Goal: Find contact information: Find contact information

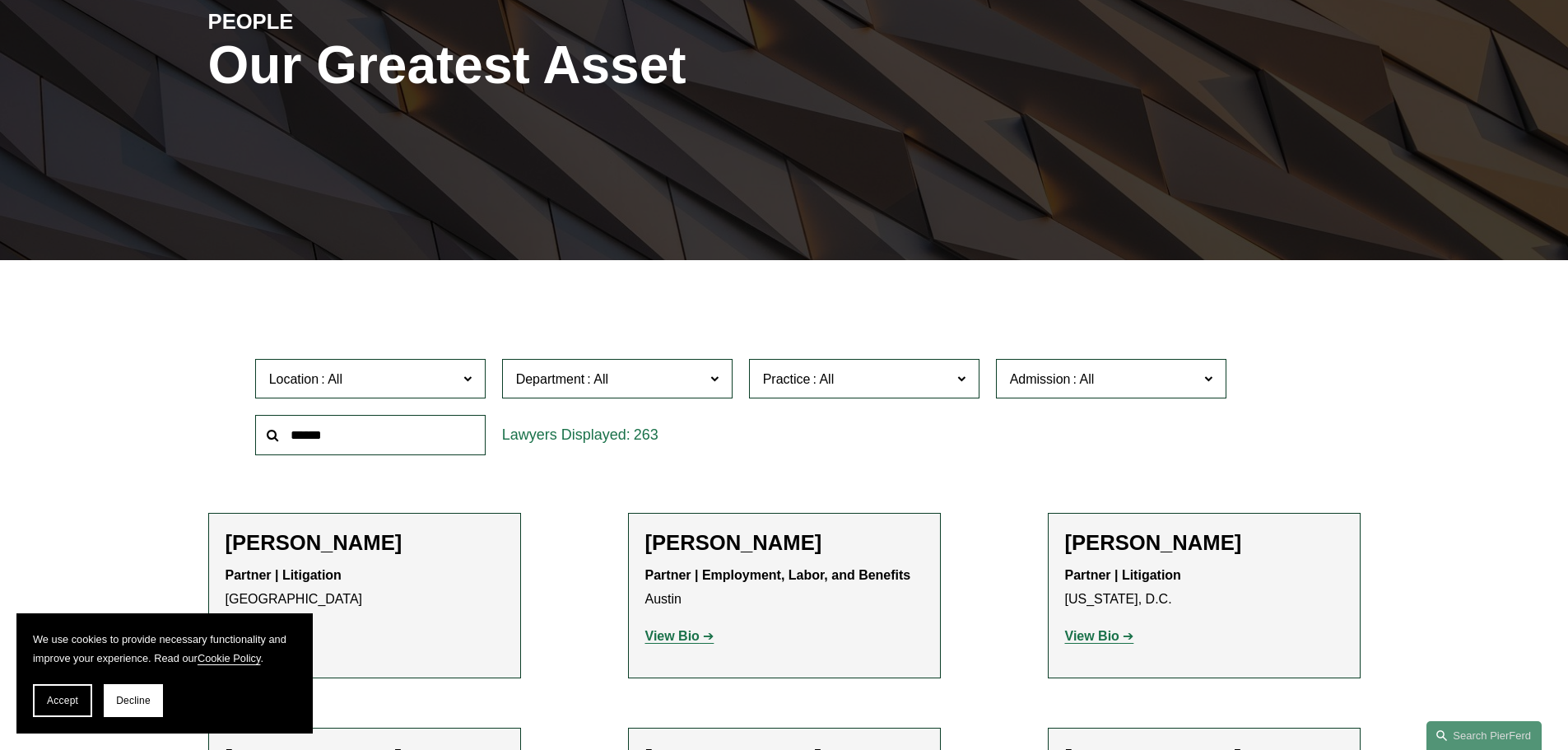
scroll to position [330, 0]
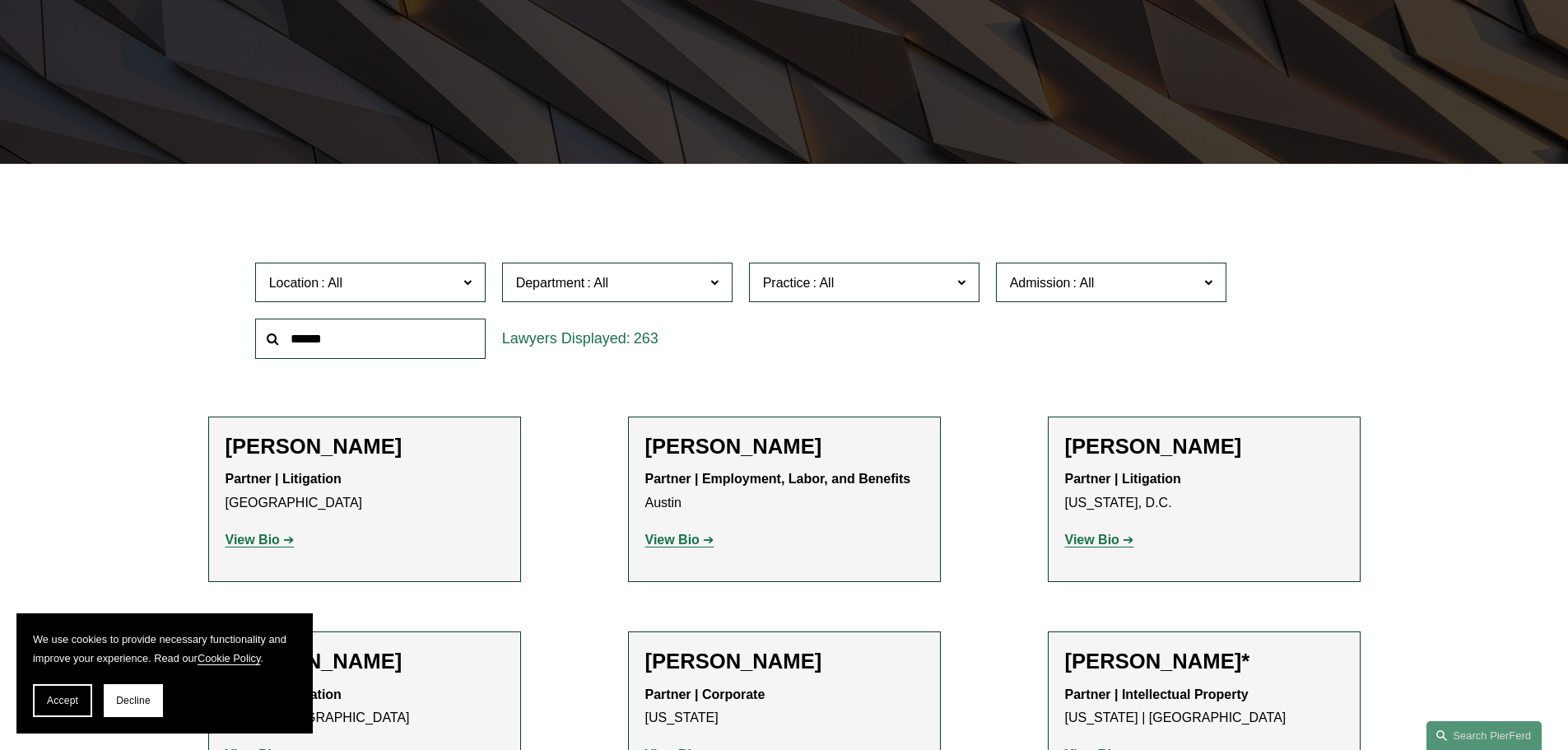
click at [392, 342] on input "text" at bounding box center [370, 338] width 230 height 41
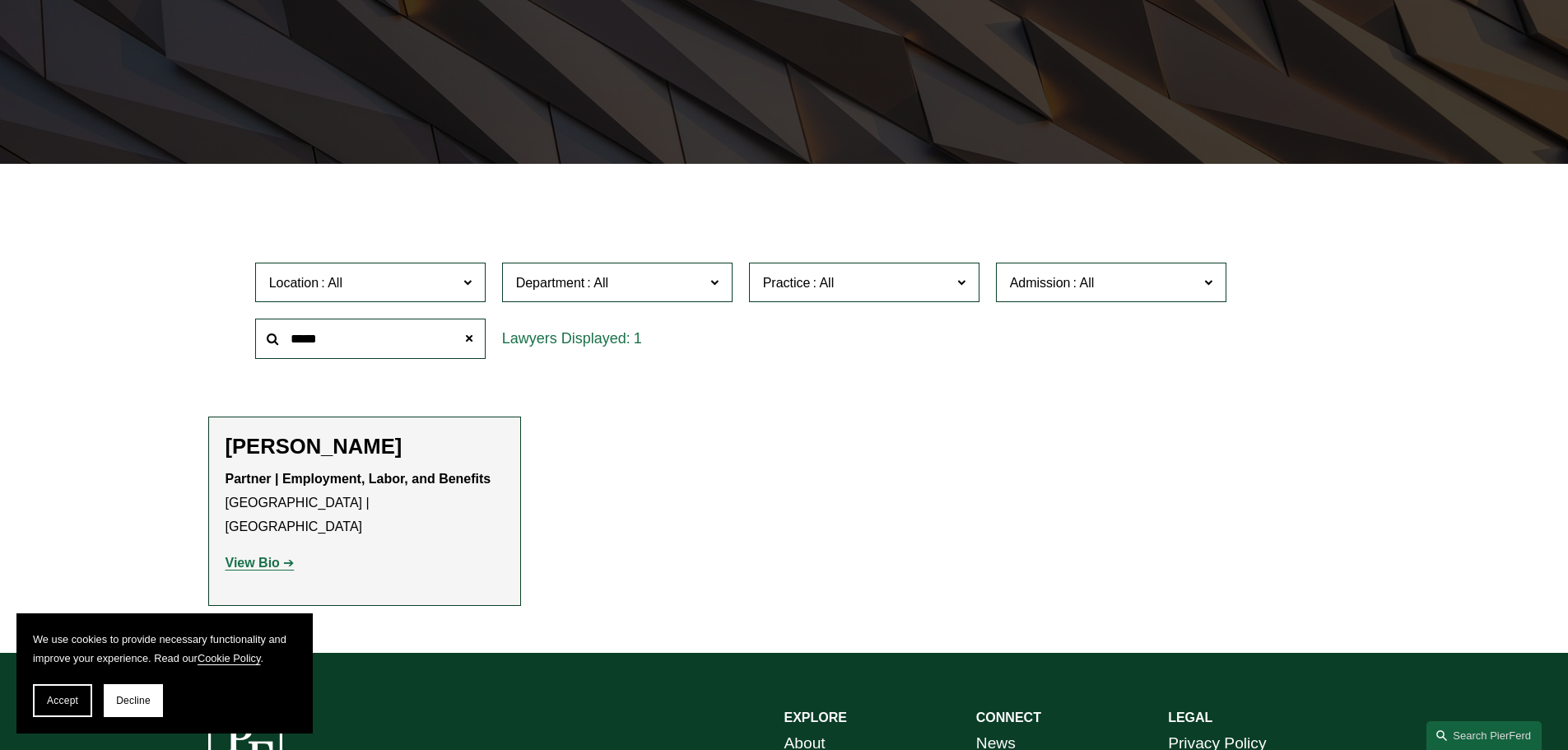
click at [274, 555] on strong "View Bio" at bounding box center [253, 562] width 54 height 14
drag, startPoint x: 386, startPoint y: 339, endPoint x: 241, endPoint y: 336, distance: 145.0
click at [243, 341] on div "Location All Atlanta Austin Bellevue Boston Charlotte Chicago Cincinnati Clevel…" at bounding box center [784, 311] width 1152 height 112
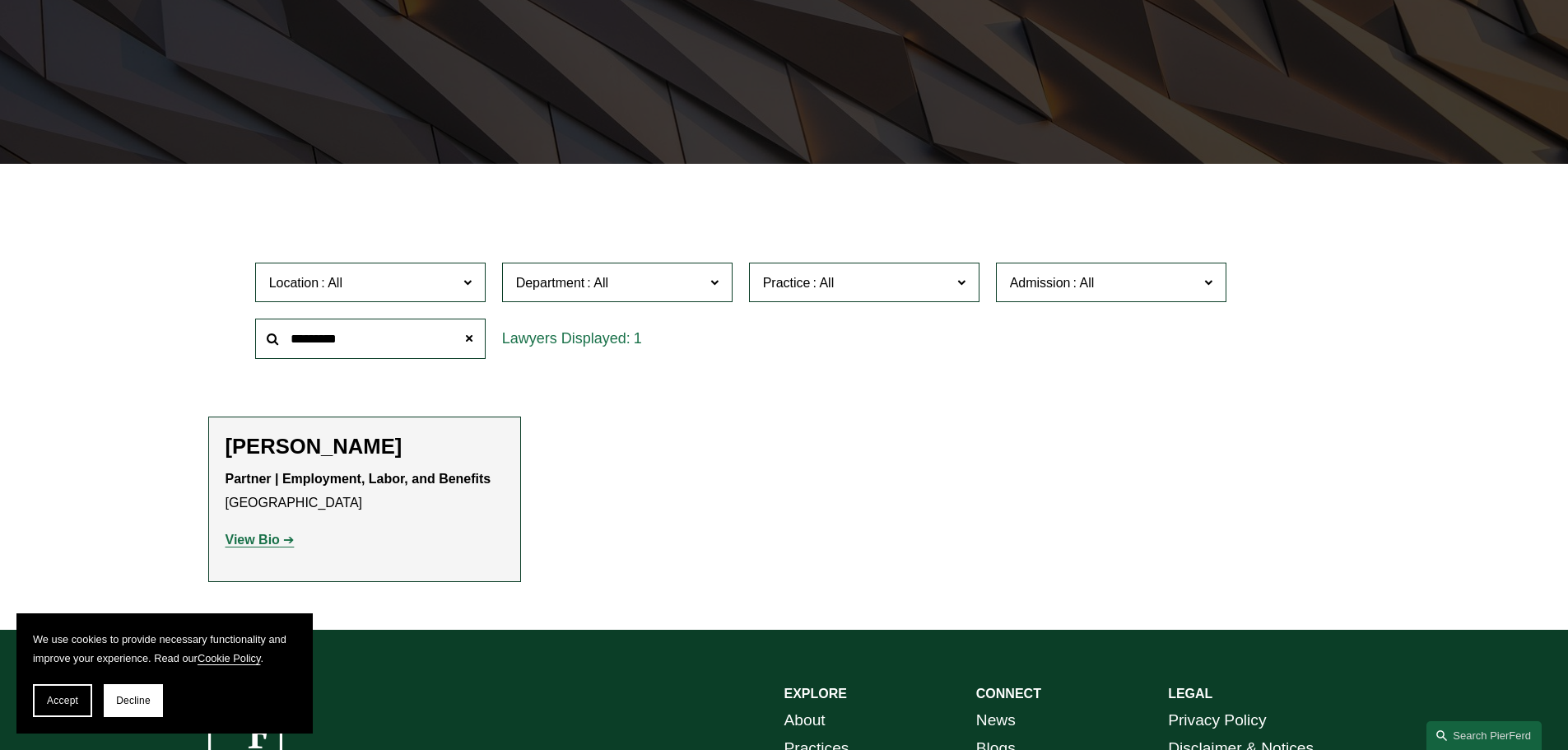
click at [283, 537] on link "View Bio" at bounding box center [260, 540] width 69 height 14
drag, startPoint x: 355, startPoint y: 351, endPoint x: 186, endPoint y: 337, distance: 169.6
click at [186, 337] on ul "Filter Location All Atlanta Austin Bellevue Boston Charlotte Chicago Cincinnati…" at bounding box center [784, 394] width 1246 height 378
type input "*****"
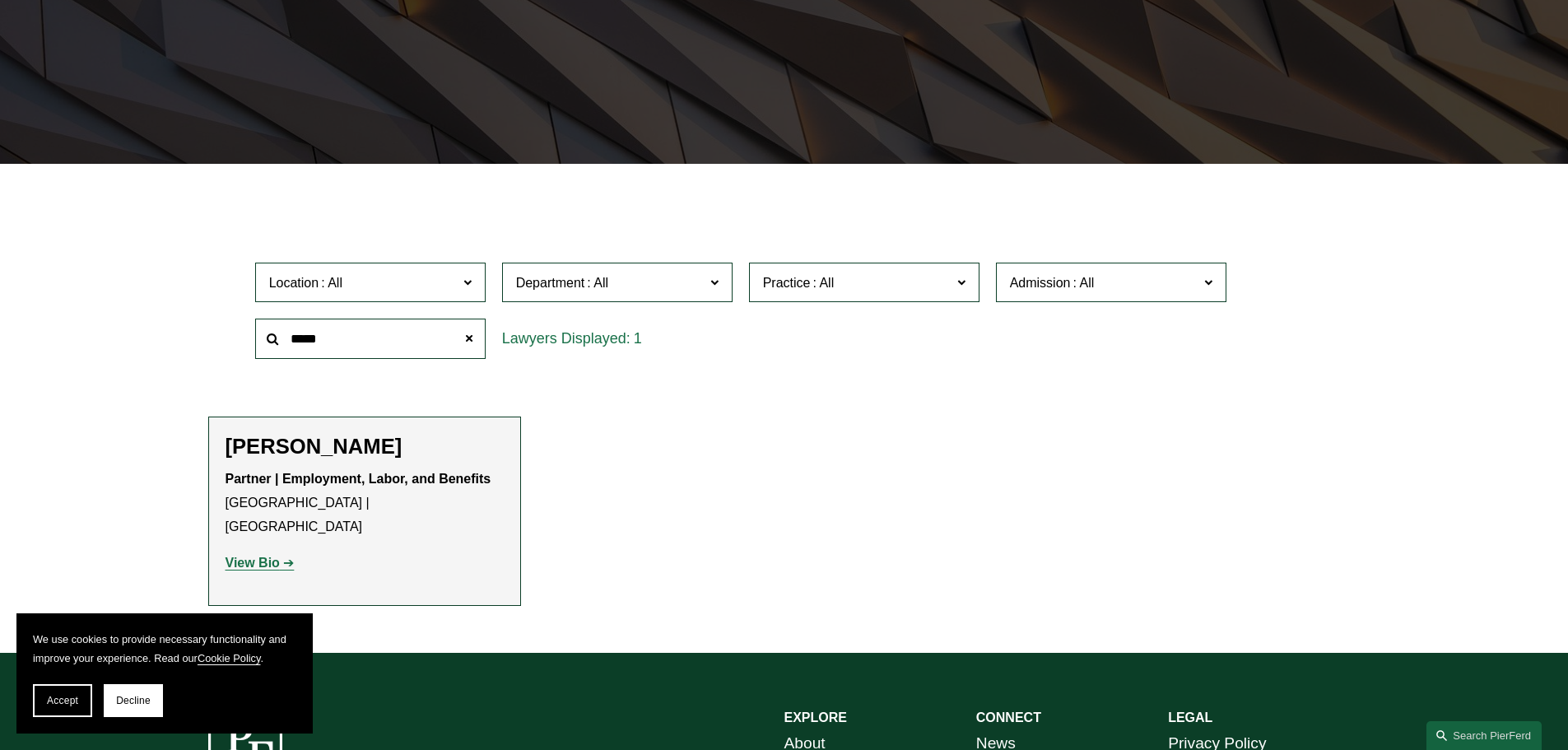
click at [259, 555] on strong "View Bio" at bounding box center [253, 562] width 54 height 14
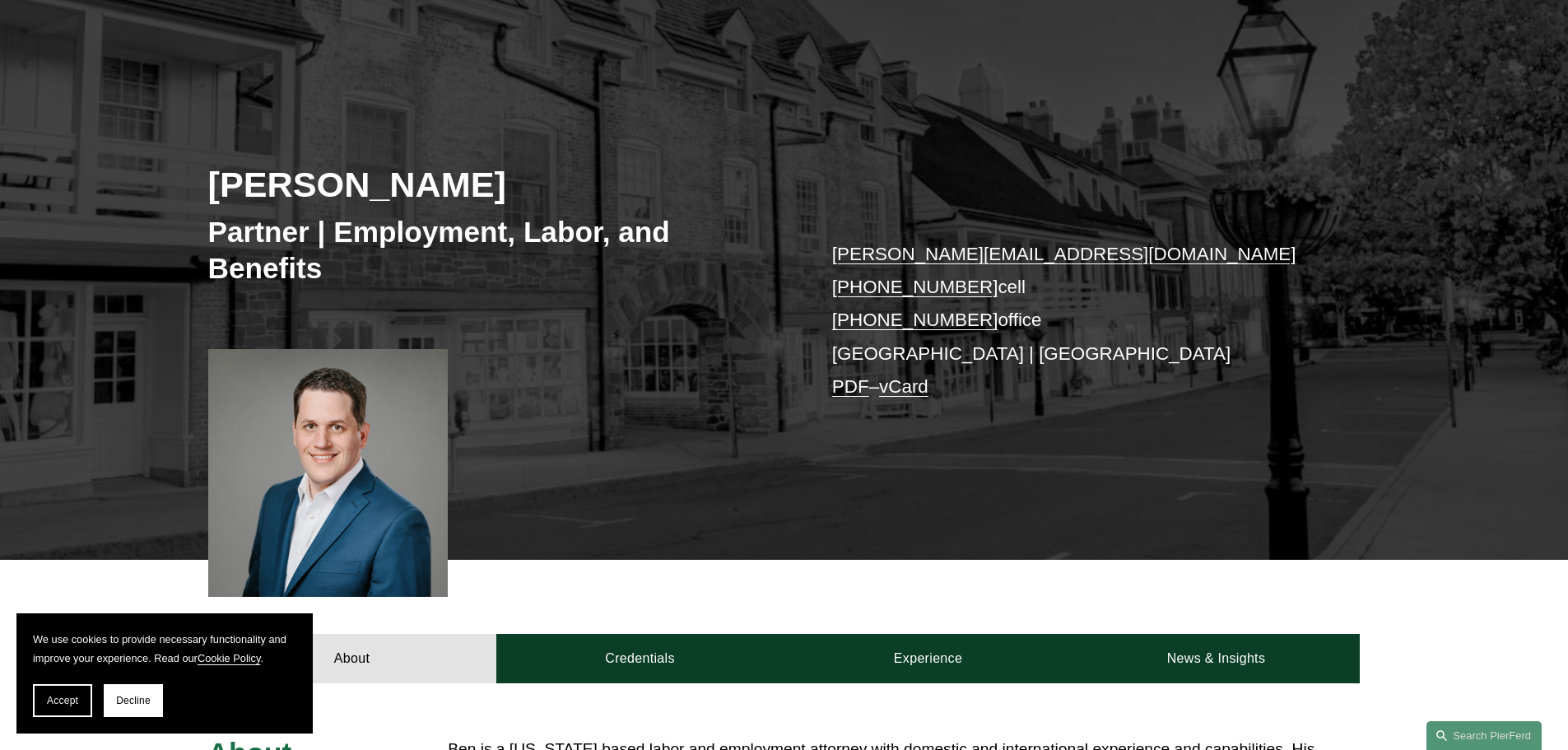
scroll to position [164, 0]
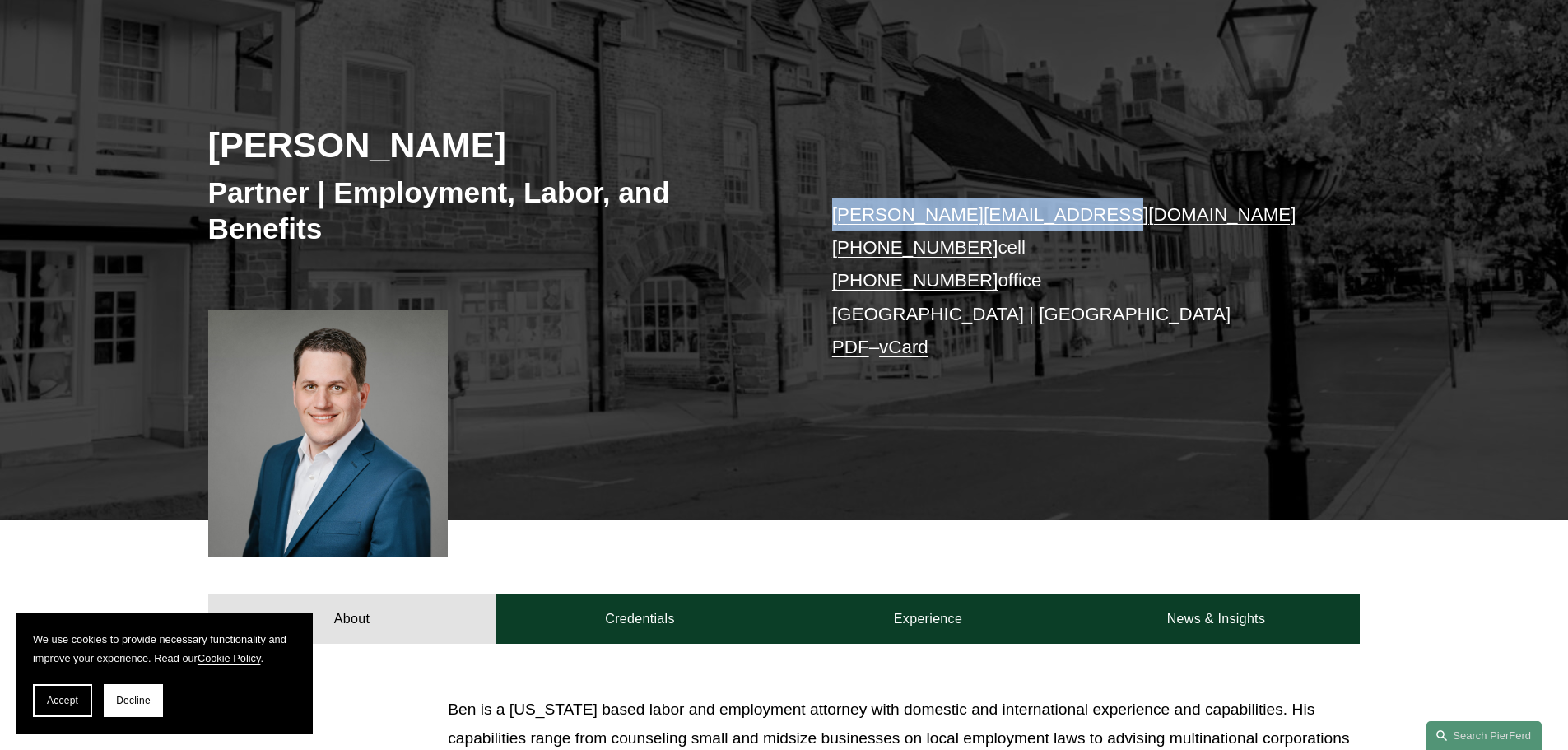
drag, startPoint x: 1081, startPoint y: 213, endPoint x: 811, endPoint y: 217, distance: 270.0
click at [811, 217] on div "[PERSON_NAME] Partner | Employment, Labor, and Benefits [PERSON_NAME][EMAIL_ADD…" at bounding box center [784, 272] width 1568 height 496
copy link "benjamin.teris@pierferd.com"
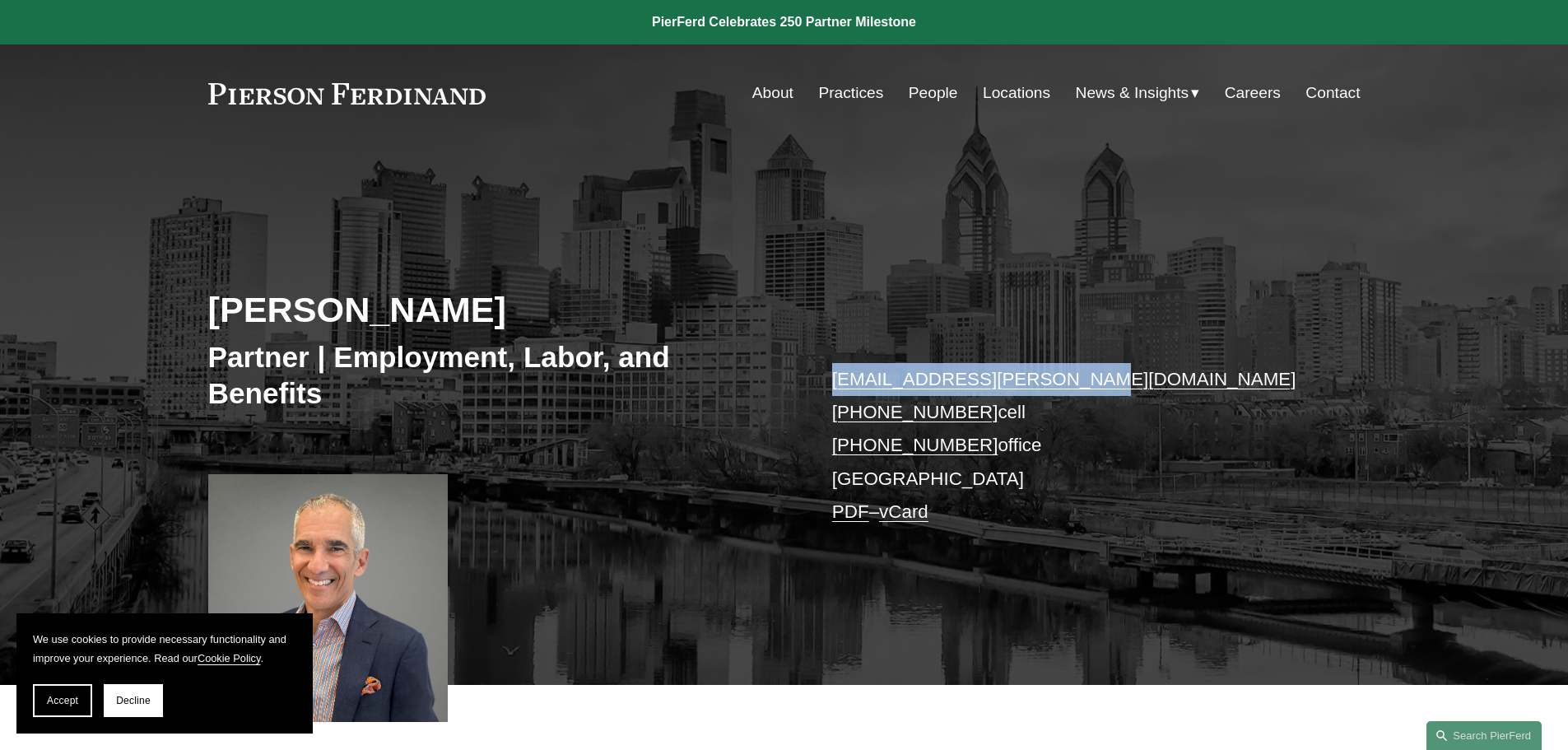
drag, startPoint x: 1083, startPoint y: 373, endPoint x: 822, endPoint y: 383, distance: 261.2
click at [822, 383] on div "[PERSON_NAME] Partner | Employment, Labor, and Benefits [EMAIL_ADDRESS][PERSON_…" at bounding box center [784, 437] width 1568 height 496
copy link "[EMAIL_ADDRESS][PERSON_NAME][DOMAIN_NAME]"
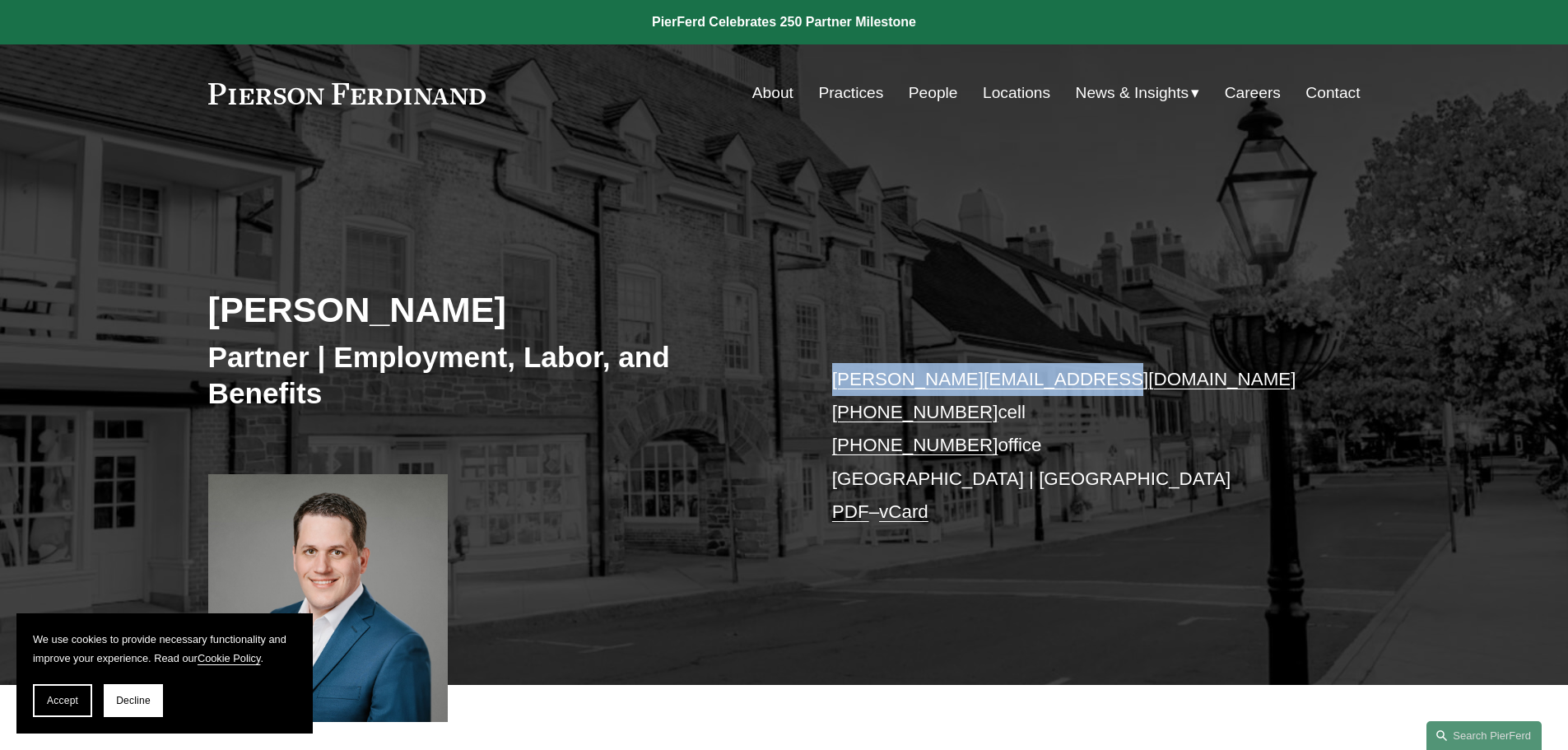
drag, startPoint x: 1091, startPoint y: 382, endPoint x: 825, endPoint y: 394, distance: 266.3
click at [825, 394] on div "[PERSON_NAME] Partner | Employment, Labor, and Benefits [PERSON_NAME][EMAIL_ADD…" at bounding box center [784, 437] width 1568 height 496
copy link "benjamin.teris@pierferd.com"
